Goal: Information Seeking & Learning: Learn about a topic

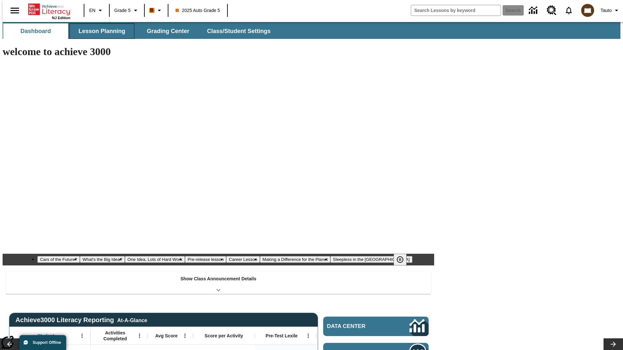
click at [99, 31] on span "Lesson Planning" at bounding box center [101, 31] width 47 height 7
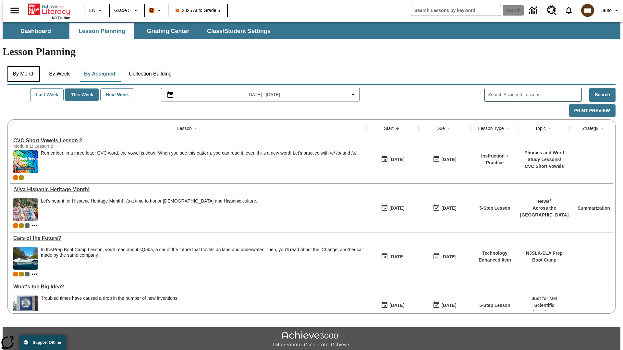
click at [22, 66] on button "By Month" at bounding box center [23, 74] width 32 height 16
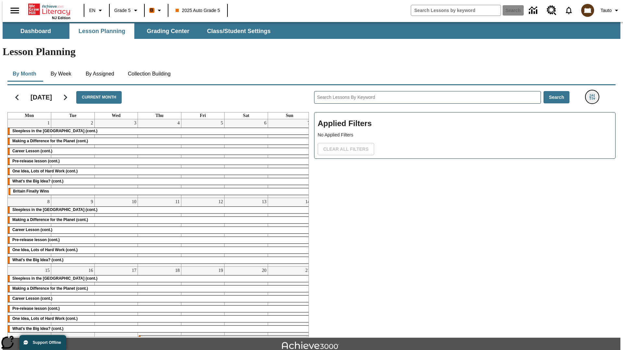
click at [594, 94] on icon "Filters Side menu" at bounding box center [592, 97] width 6 height 6
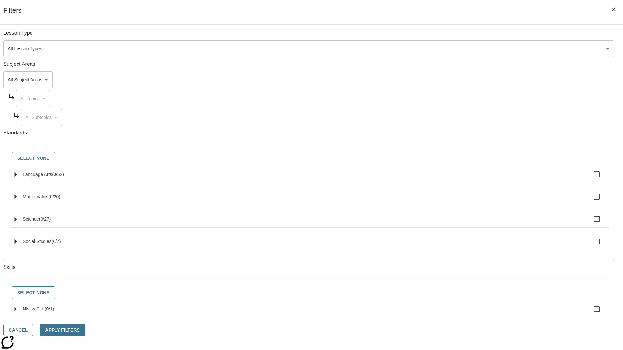
click at [467, 49] on body "Skip to main content NJ Edition EN Grade 5 B 2025 Auto Grade 5 Search 0 Tauto D…" at bounding box center [311, 201] width 617 height 358
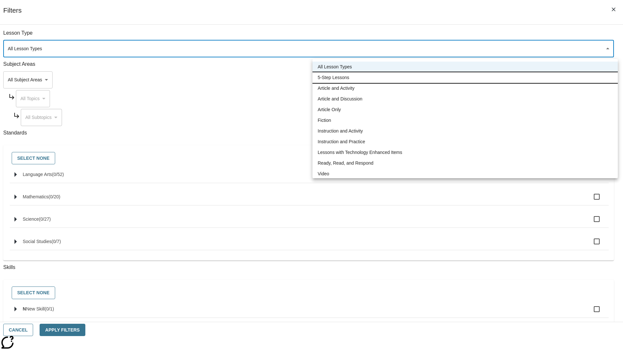
click at [465, 78] on li "5-Step Lessons" at bounding box center [464, 77] width 305 height 11
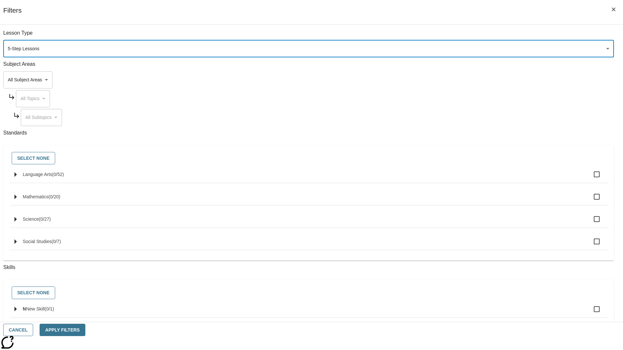
type input "1"
click at [85, 330] on button "Apply Filters" at bounding box center [62, 330] width 45 height 13
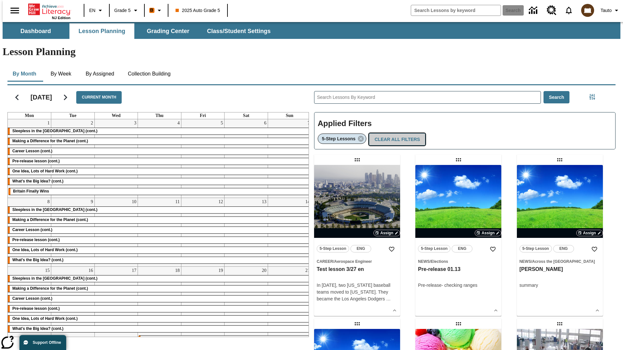
click at [395, 133] on button "Clear All Filters" at bounding box center [397, 139] width 56 height 13
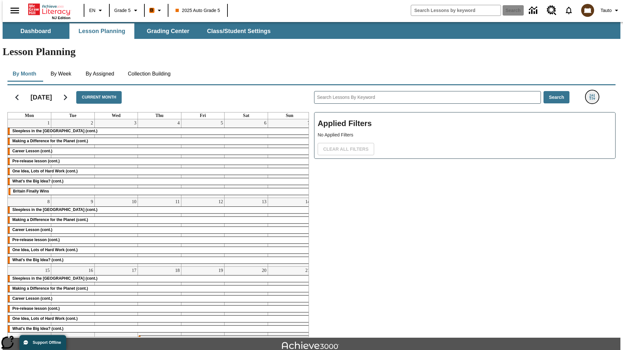
click at [594, 94] on icon "Filters Side menu" at bounding box center [592, 97] width 6 height 6
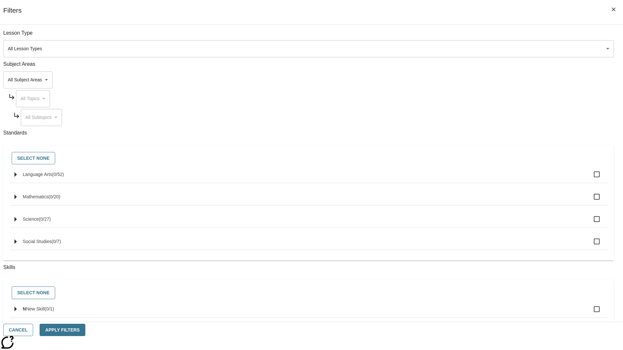
click at [467, 80] on body "Skip to main content NJ Edition EN Grade 5 B 2025 Auto Grade 5 Search 0 Tauto D…" at bounding box center [311, 201] width 617 height 358
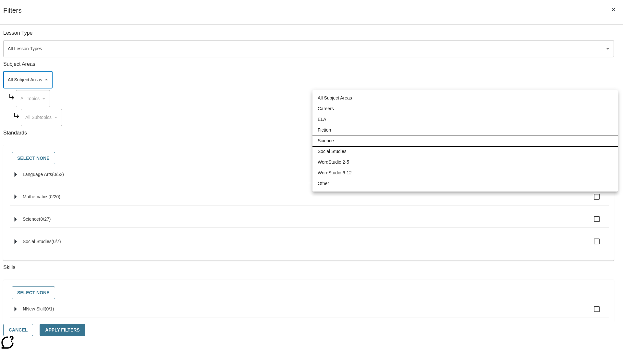
click at [465, 141] on li "Science" at bounding box center [464, 141] width 305 height 11
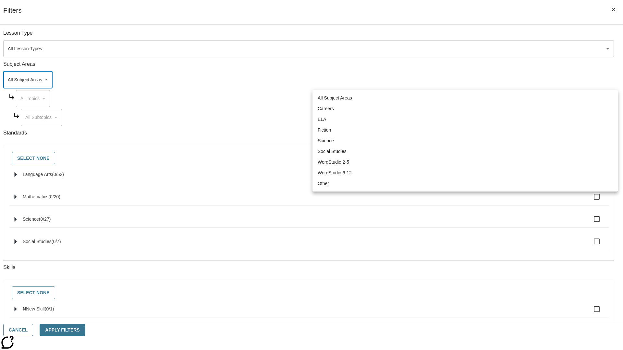
type input "2"
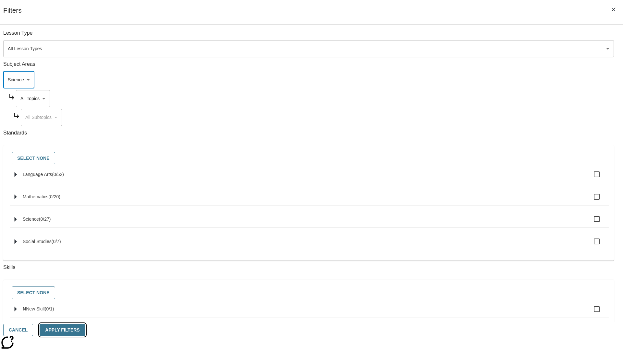
click at [85, 330] on button "Apply Filters" at bounding box center [62, 330] width 45 height 13
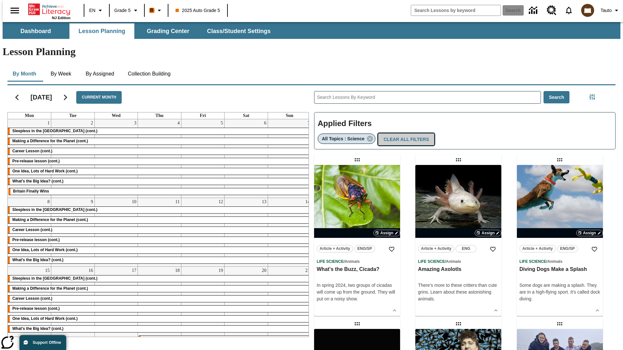
click at [403, 133] on button "Clear All Filters" at bounding box center [406, 139] width 56 height 13
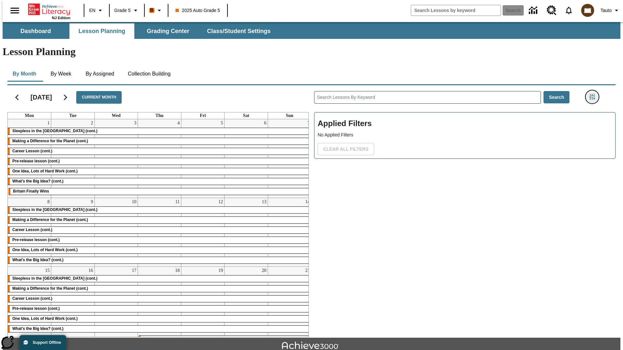
click at [594, 94] on icon "Filters Side menu" at bounding box center [592, 97] width 6 height 6
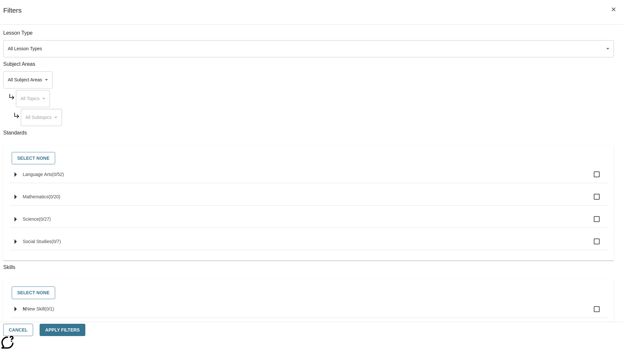
click at [52, 177] on span "Language Arts" at bounding box center [37, 174] width 29 height 5
click at [590, 178] on input "Language Arts ( 0 / 52 )" at bounding box center [597, 175] width 14 height 14
checkbox input "true"
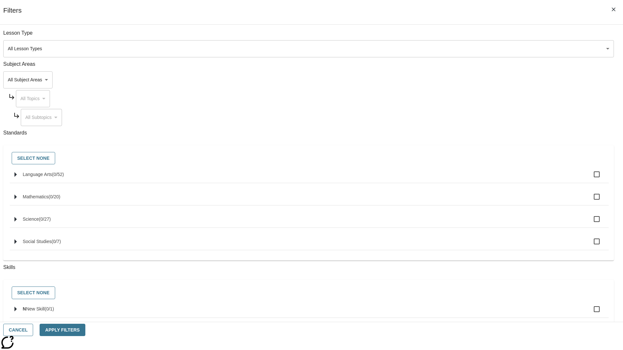
checkbox input "true"
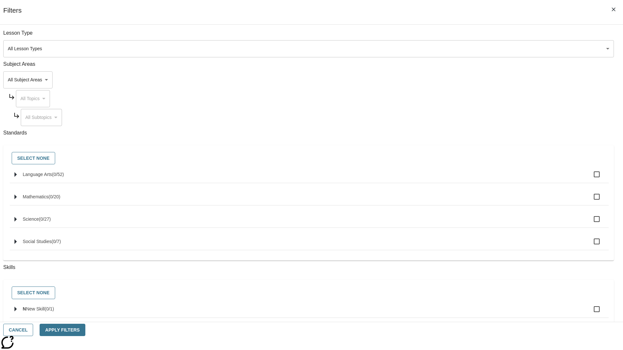
checkbox input "true"
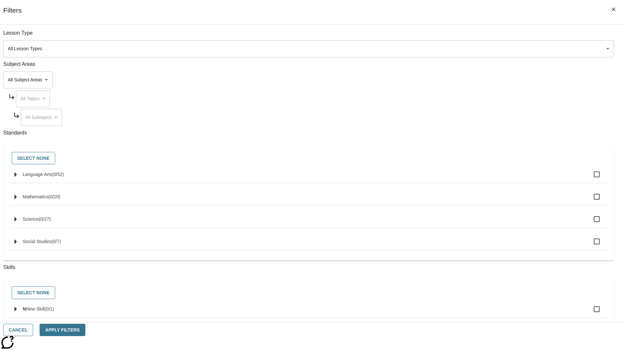
checkbox input "true"
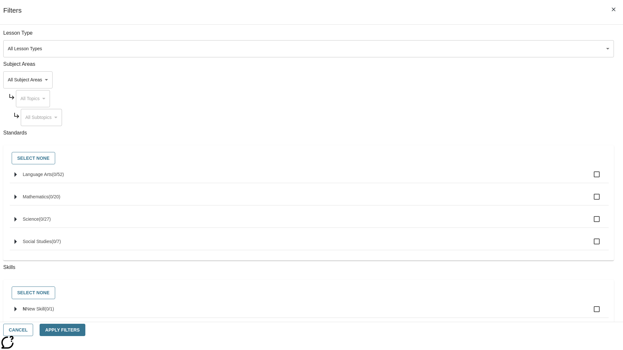
checkbox input "true"
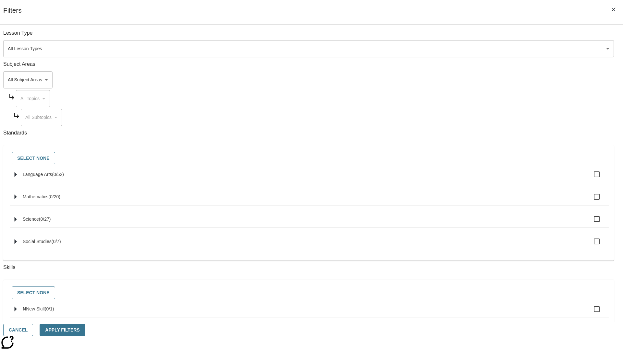
checkbox input "true"
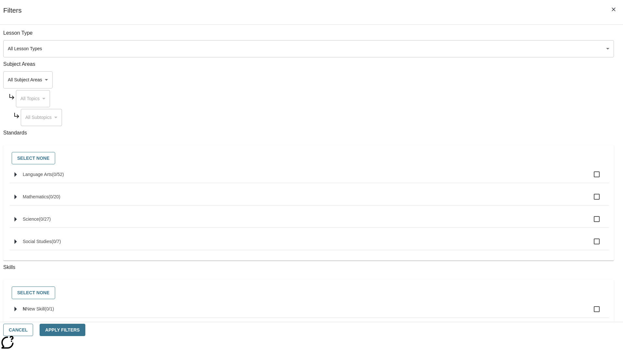
checkbox input "true"
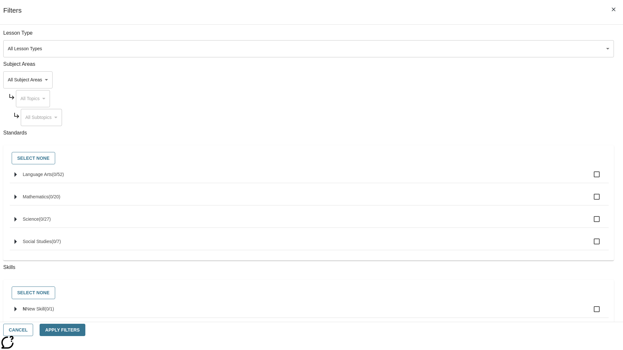
checkbox input "true"
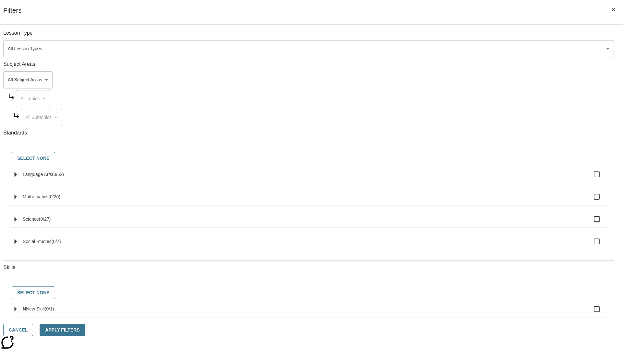
checkbox input "true"
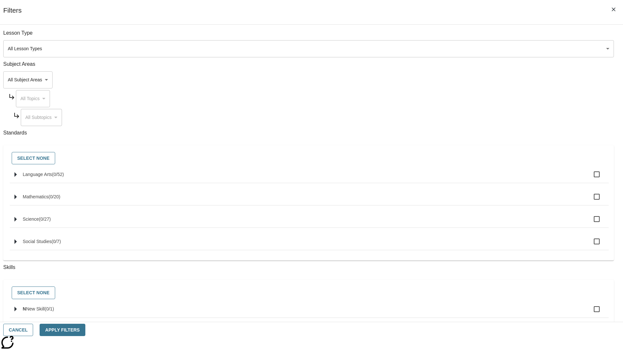
checkbox input "true"
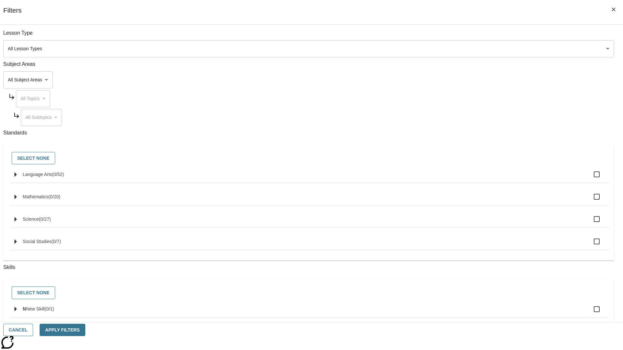
checkbox input "true"
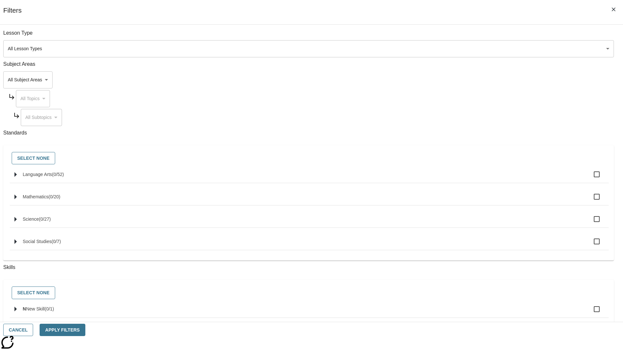
checkbox input "true"
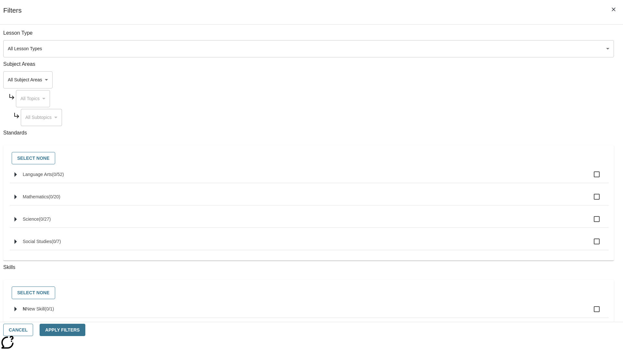
checkbox input "true"
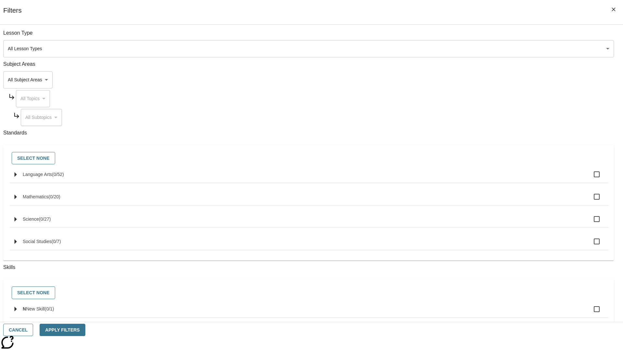
checkbox input "true"
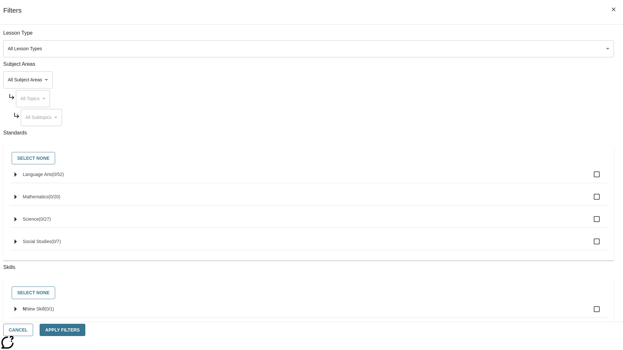
checkbox input "true"
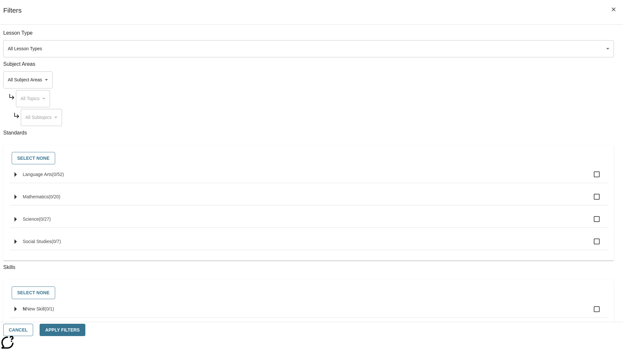
checkbox input "true"
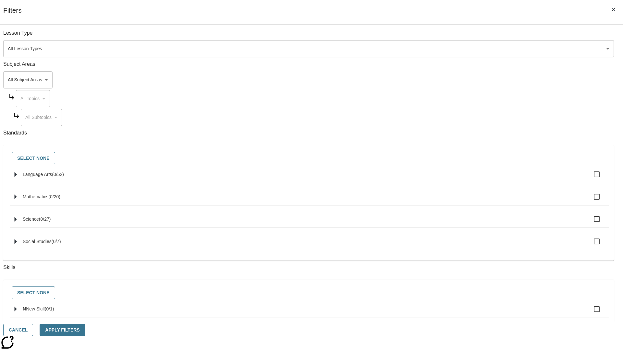
checkbox input "true"
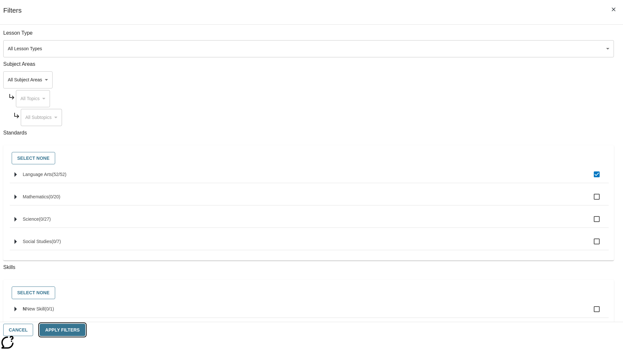
click at [85, 330] on button "Apply Filters" at bounding box center [62, 330] width 45 height 13
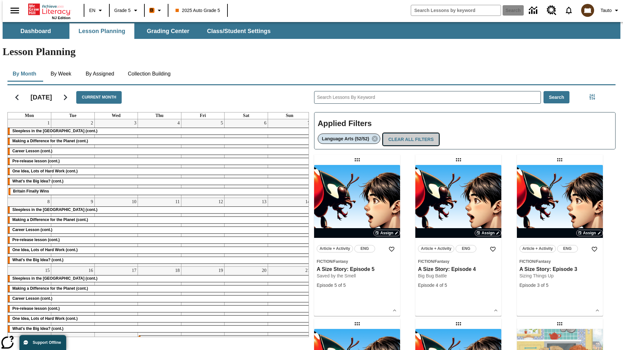
click at [409, 133] on button "Clear All Filters" at bounding box center [411, 139] width 56 height 13
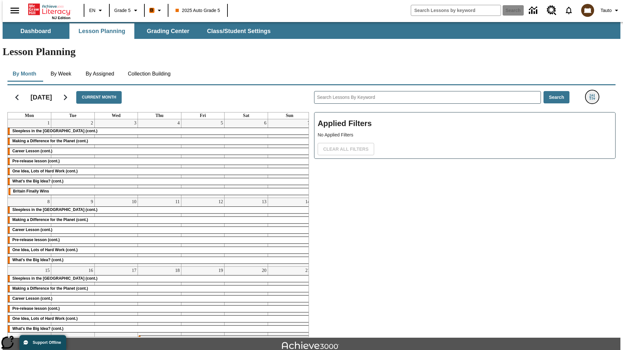
click at [594, 94] on icon "Filters Side menu" at bounding box center [592, 97] width 6 height 6
